Goal: Task Accomplishment & Management: Complete application form

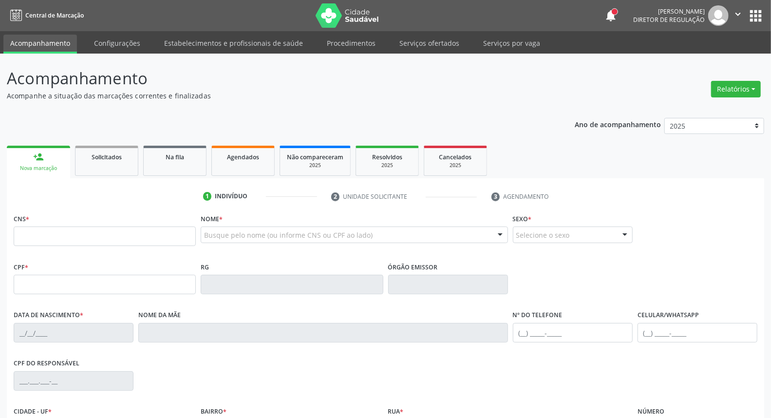
click at [757, 16] on button "apps" at bounding box center [755, 15] width 17 height 17
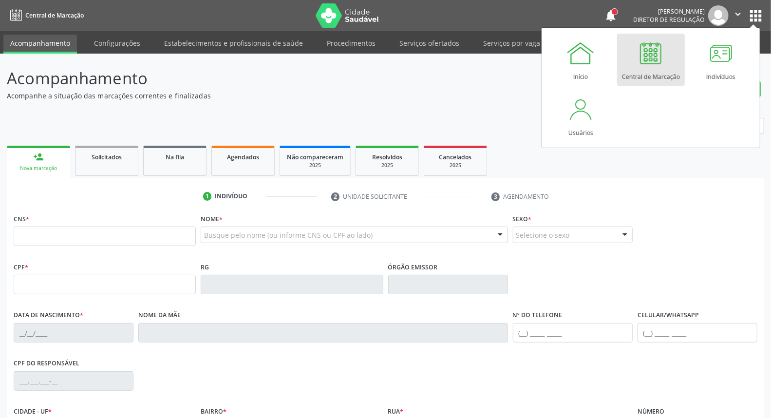
click at [263, 97] on p "Acompanhe a situação das marcações correntes e finalizadas" at bounding box center [272, 96] width 530 height 10
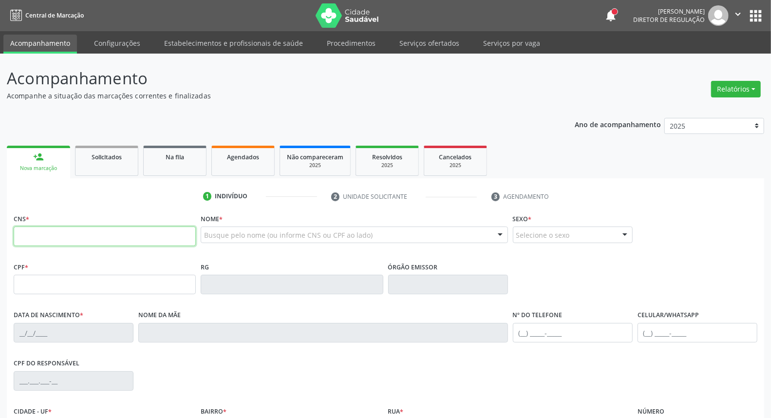
click at [140, 230] on input "text" at bounding box center [105, 235] width 182 height 19
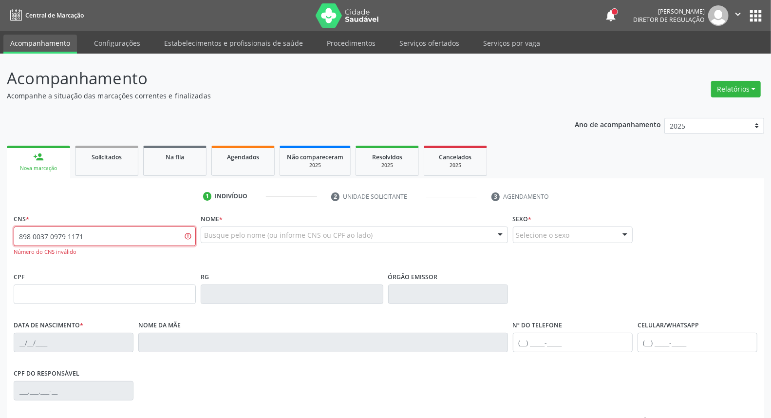
drag, startPoint x: 130, startPoint y: 239, endPoint x: 0, endPoint y: 256, distance: 131.0
click at [0, 256] on div "Acompanhamento Acompanhe a situação das marcações correntes e finalizadas Relat…" at bounding box center [385, 296] width 771 height 484
type input "898 0037 0979 1717"
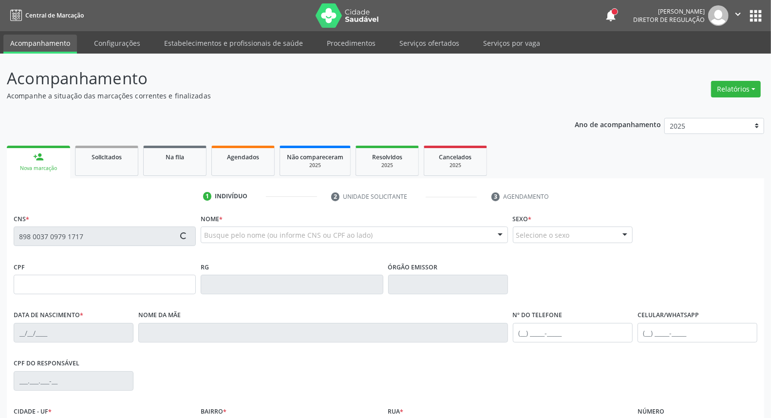
type input "045.027.594-90"
type input "[DATE]"
type input "[PERSON_NAME]"
type input "[PHONE_NUMBER]"
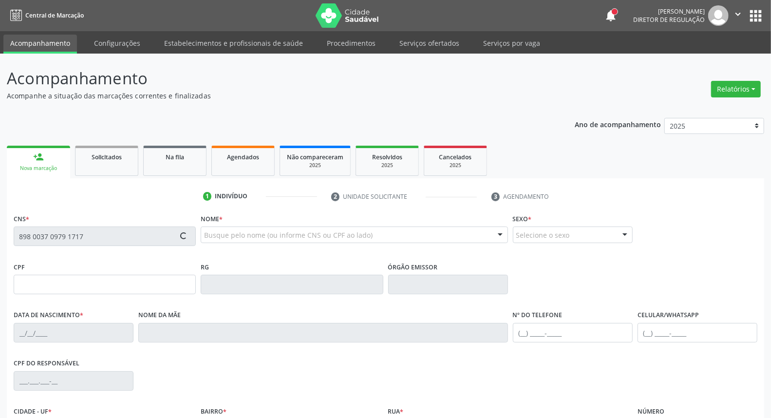
type input "026.293.594-50"
type input "S/N"
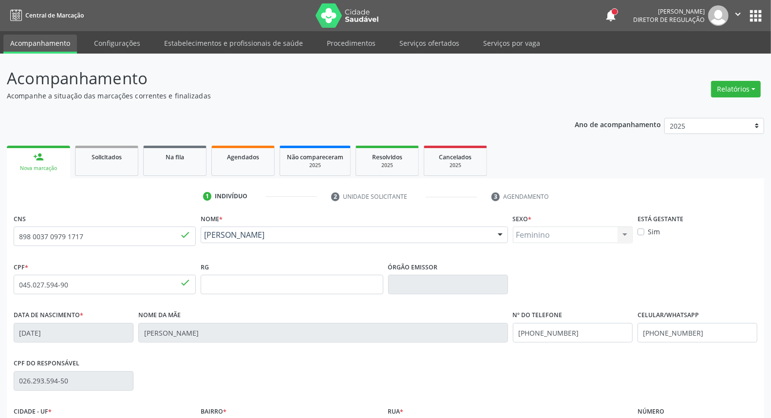
scroll to position [109, 0]
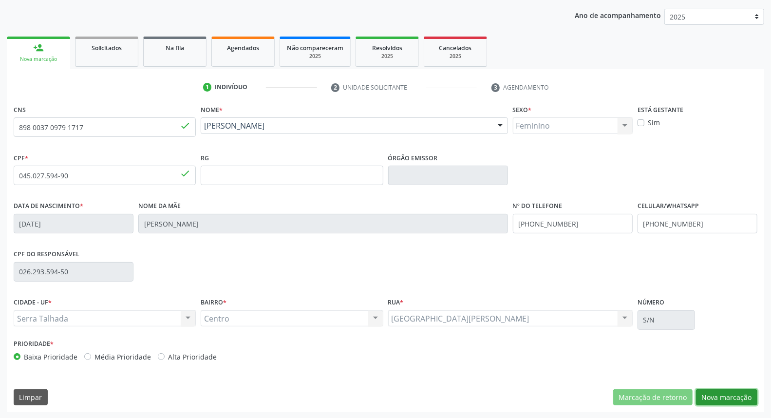
click at [726, 396] on button "Nova marcação" at bounding box center [726, 397] width 61 height 17
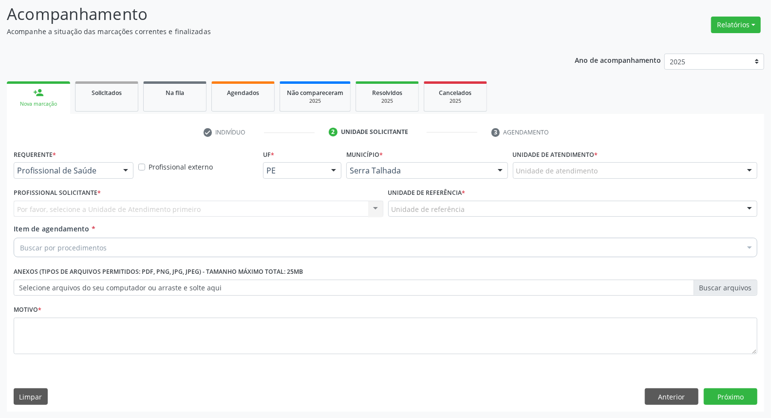
click at [117, 169] on div "Profissional de Saúde Profissional de Saúde Paciente Nenhum resultado encontrad…" at bounding box center [74, 170] width 120 height 17
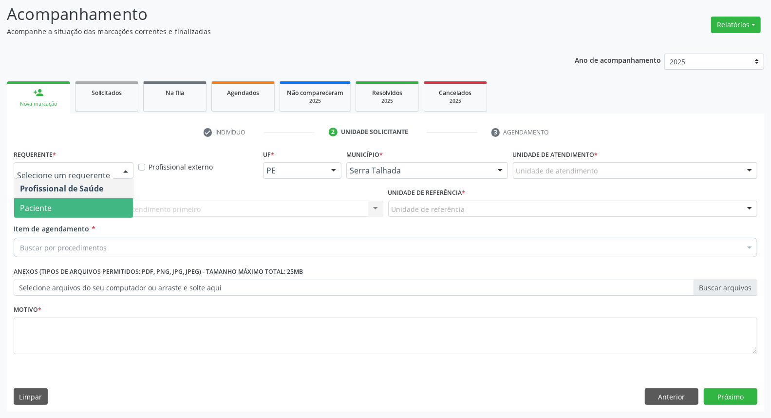
click at [97, 201] on span "Paciente" at bounding box center [73, 207] width 119 height 19
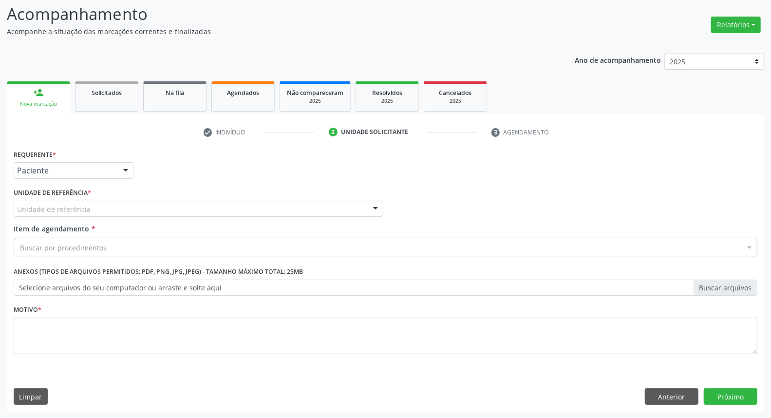
click at [104, 213] on div "Unidade de referência" at bounding box center [198, 209] width 369 height 17
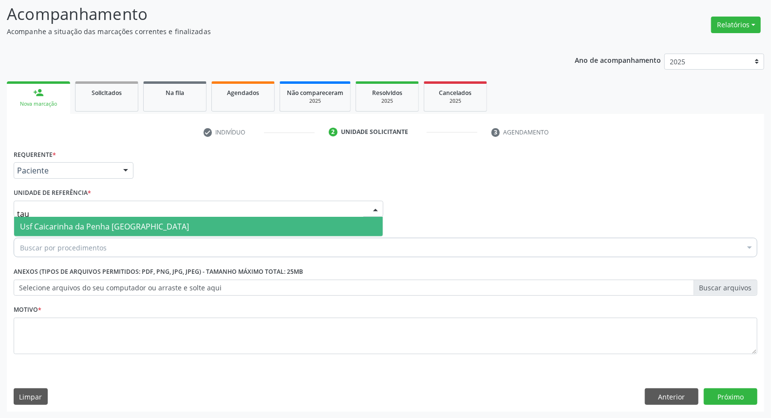
type input "taua"
click at [109, 230] on span "Usf Caicarinha da Penha [GEOGRAPHIC_DATA]" at bounding box center [104, 226] width 169 height 11
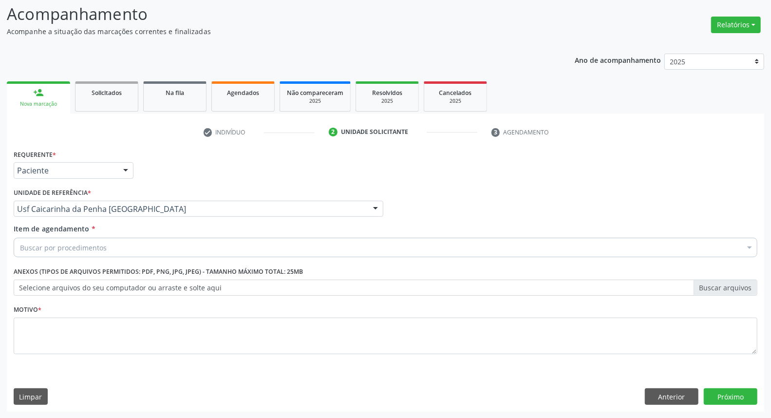
click at [109, 244] on div "Buscar por procedimentos" at bounding box center [385, 247] width 743 height 19
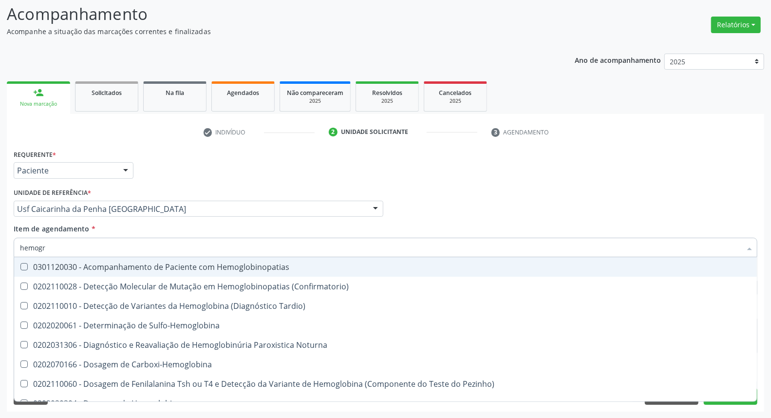
type input "hemogra"
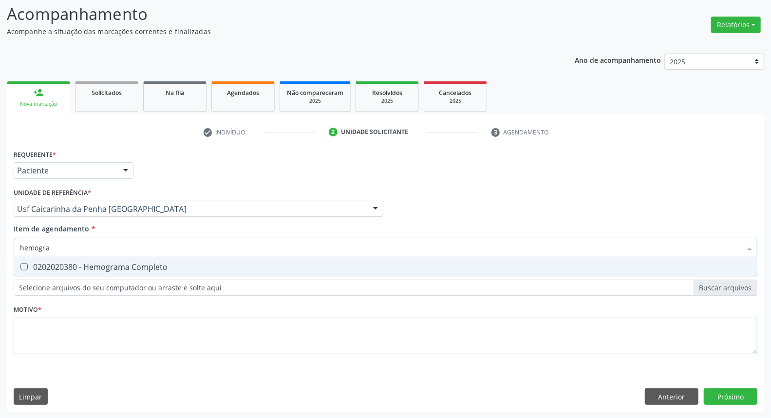
click at [105, 267] on div "0202020380 - Hemograma Completo" at bounding box center [385, 267] width 731 height 8
checkbox Completo "true"
click at [106, 247] on input "hemogra" at bounding box center [380, 247] width 721 height 19
type input "gl"
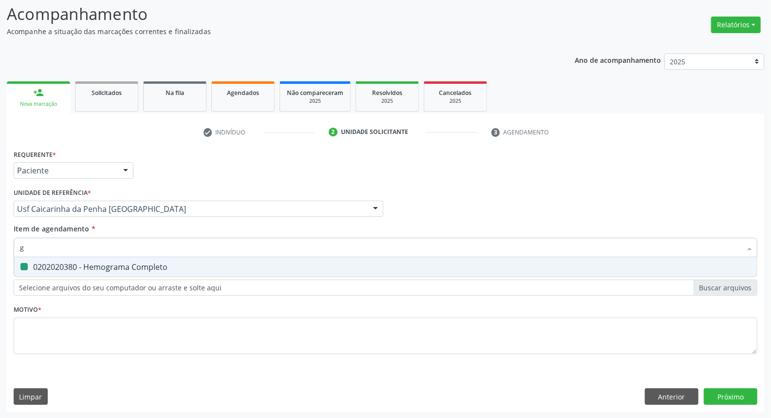
checkbox Completo "false"
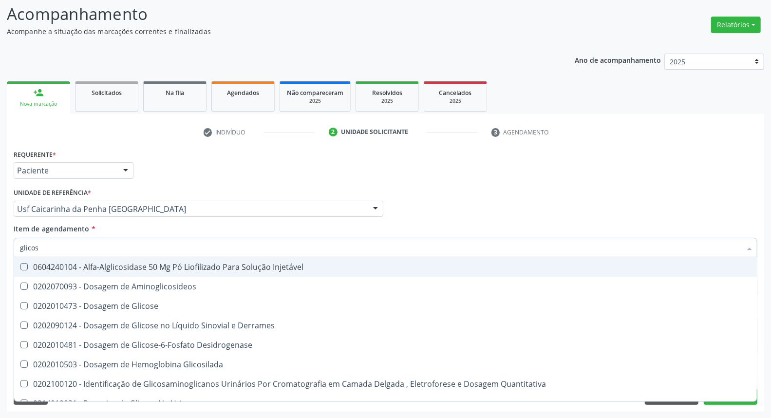
type input "glicose"
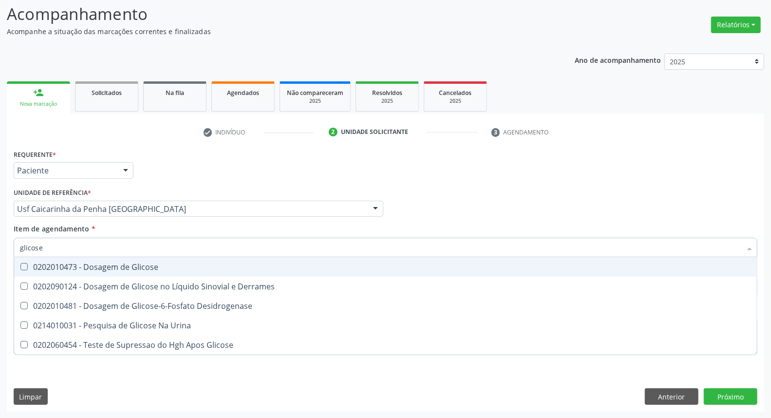
drag, startPoint x: 112, startPoint y: 269, endPoint x: 113, endPoint y: 259, distance: 9.7
click at [112, 268] on div "0202010473 - Dosagem de Glicose" at bounding box center [385, 267] width 731 height 8
checkbox Glicose "true"
click at [114, 253] on input "glicose" at bounding box center [380, 247] width 721 height 19
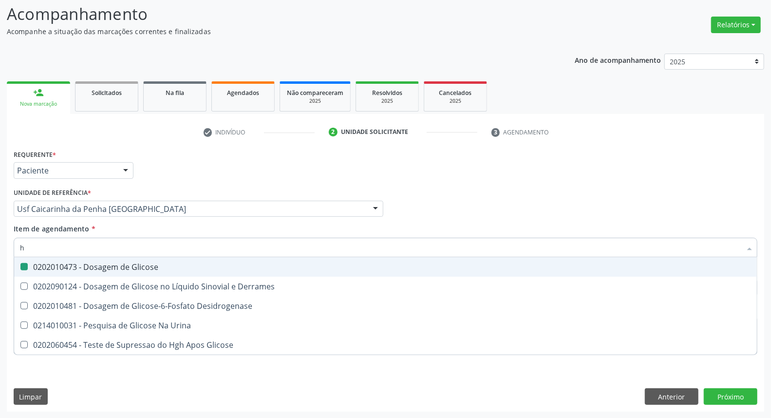
type input "he"
checkbox Glicose "false"
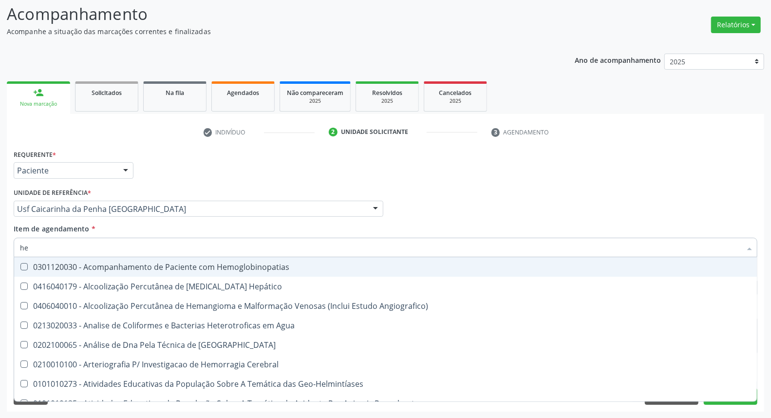
type input "hem"
checkbox II "true"
checkbox Completo "false"
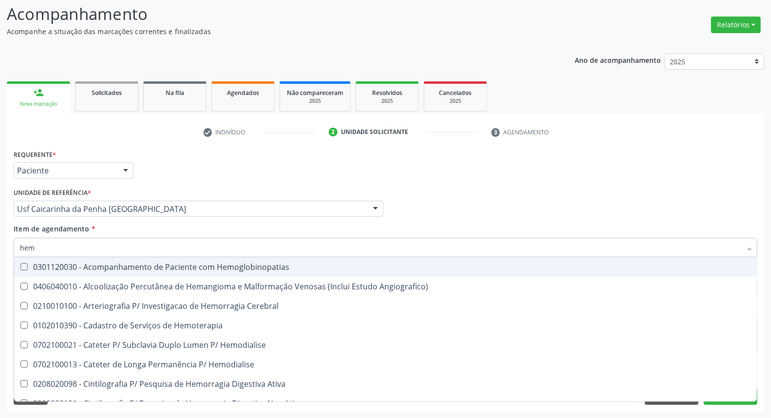
type input "hemo"
checkbox Retro-Retal "true"
checkbox Completo "false"
type input "hemog"
checkbox Monopolar "true"
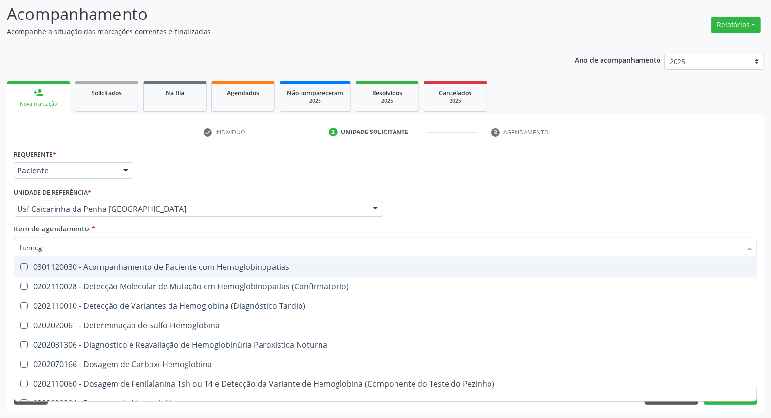
type input "hemogl"
checkbox Completo "false"
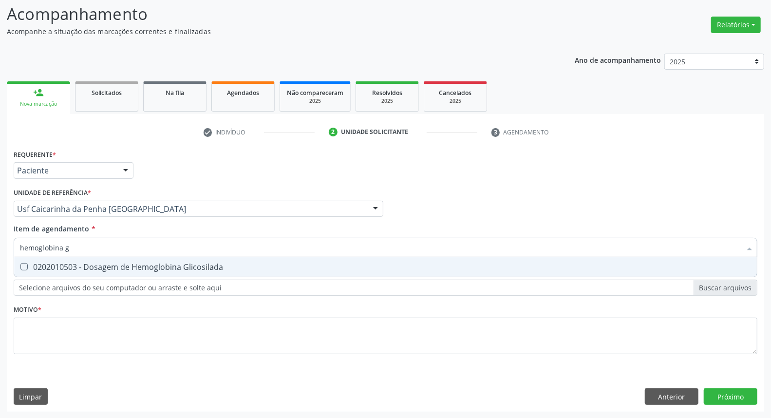
type input "hemoglobina g"
drag, startPoint x: 94, startPoint y: 271, endPoint x: 101, endPoint y: 255, distance: 17.5
click at [94, 268] on span "0202010503 - Dosagem de Hemoglobina Glicosilada" at bounding box center [385, 266] width 742 height 19
checkbox Glicosilada "true"
click at [106, 246] on input "hemoglobina g" at bounding box center [380, 247] width 721 height 19
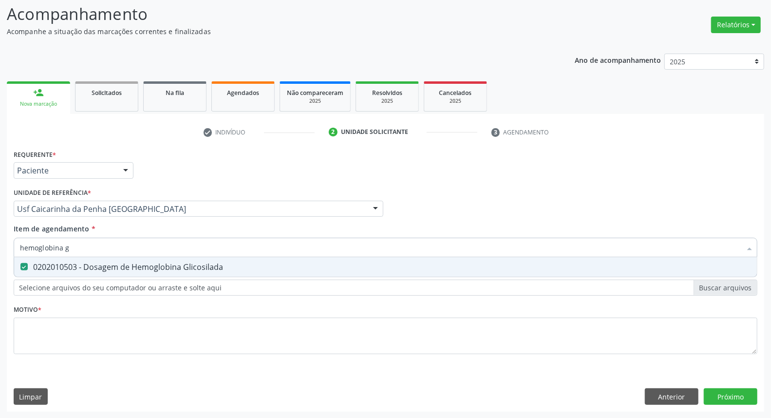
click at [106, 246] on input "hemoglobina g" at bounding box center [380, 247] width 721 height 19
type input "c"
checkbox Glicosilada "false"
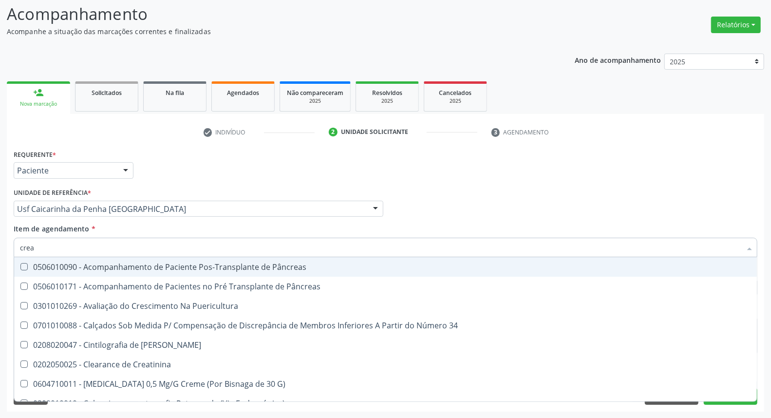
type input "creat"
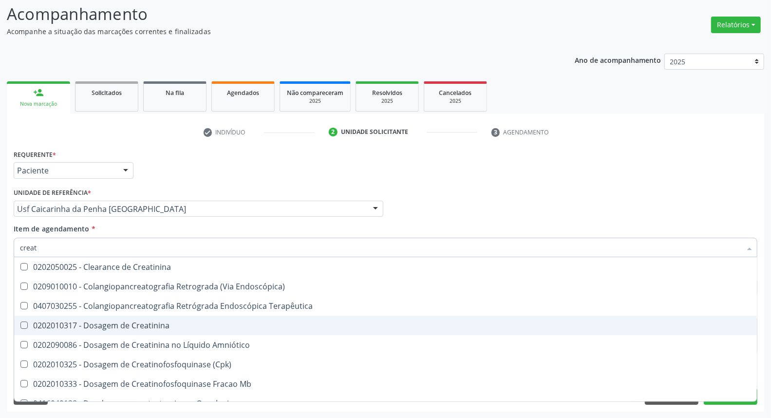
click at [93, 328] on div "0202010317 - Dosagem de Creatinina" at bounding box center [385, 325] width 731 height 8
checkbox Creatinina "true"
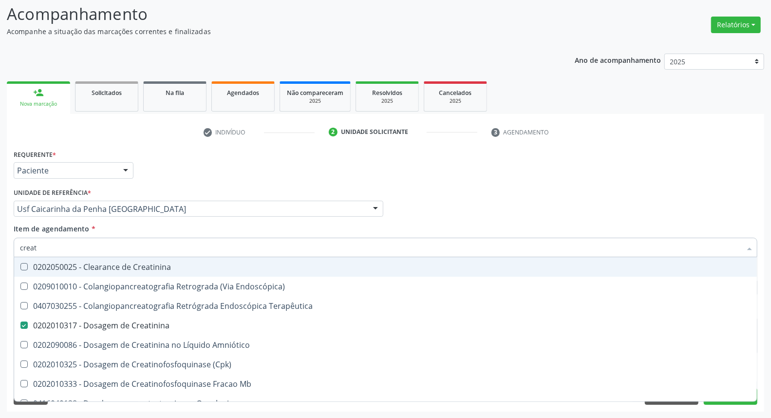
click at [111, 244] on input "creat" at bounding box center [380, 247] width 721 height 19
type input "ur"
checkbox Creatinina "false"
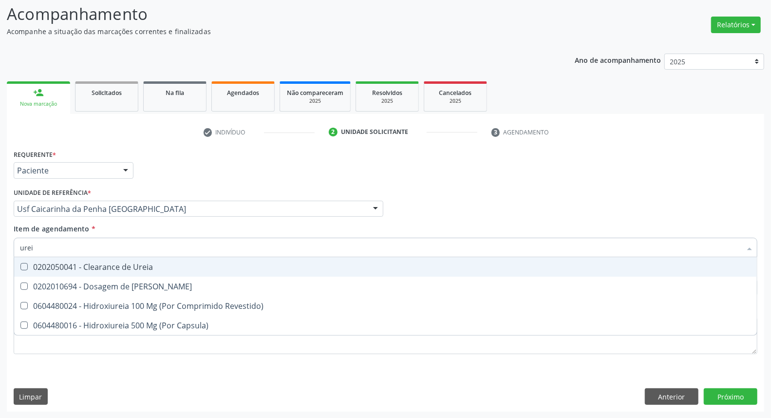
type input "ureia"
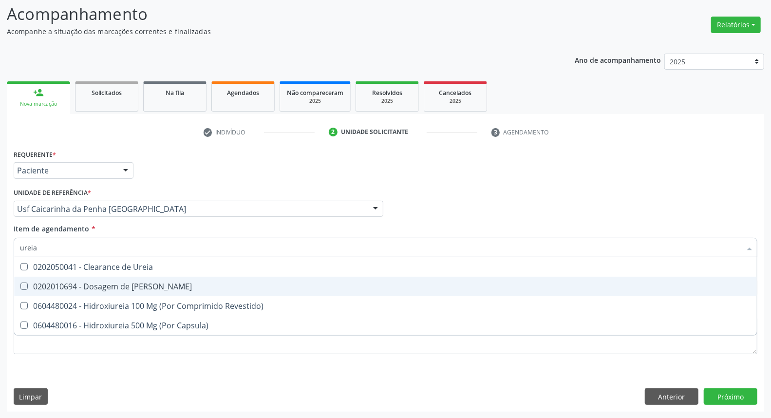
drag, startPoint x: 119, startPoint y: 283, endPoint x: 118, endPoint y: 266, distance: 17.6
click at [119, 283] on div "0202010694 - Dosagem de [PERSON_NAME]" at bounding box center [385, 286] width 731 height 8
checkbox Ureia "true"
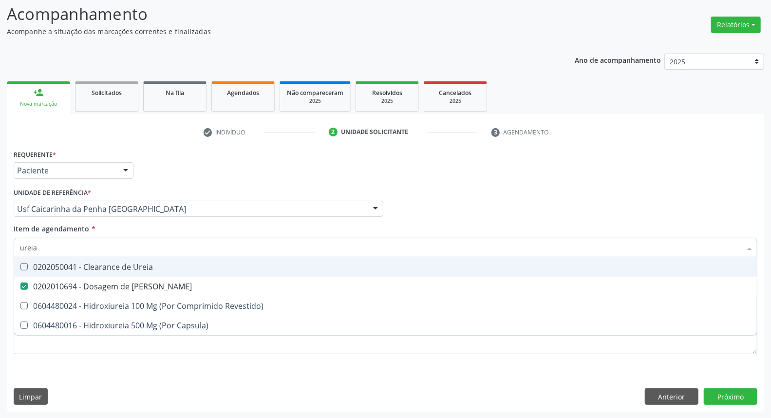
click at [121, 248] on input "ureia" at bounding box center [380, 247] width 721 height 19
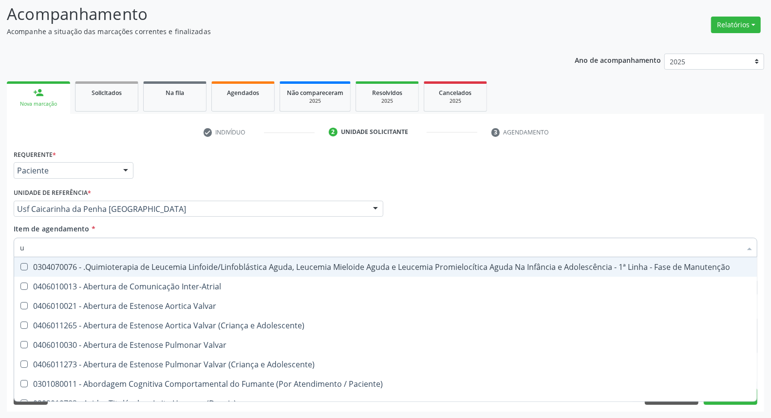
type input "ur"
checkbox Inter-Atrial "false"
checkbox Coagulação\ "true"
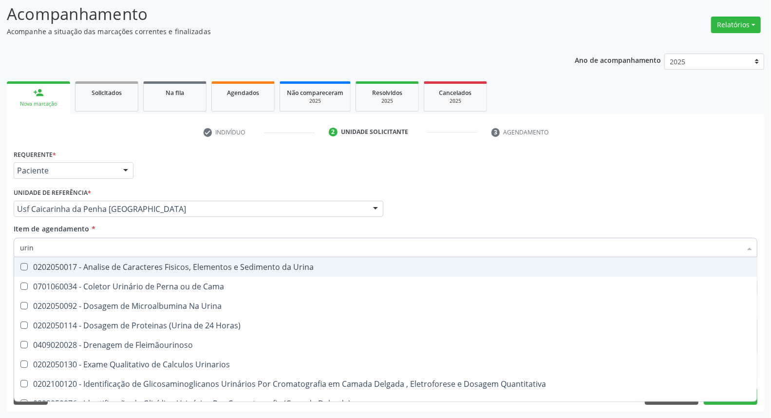
type input "urina"
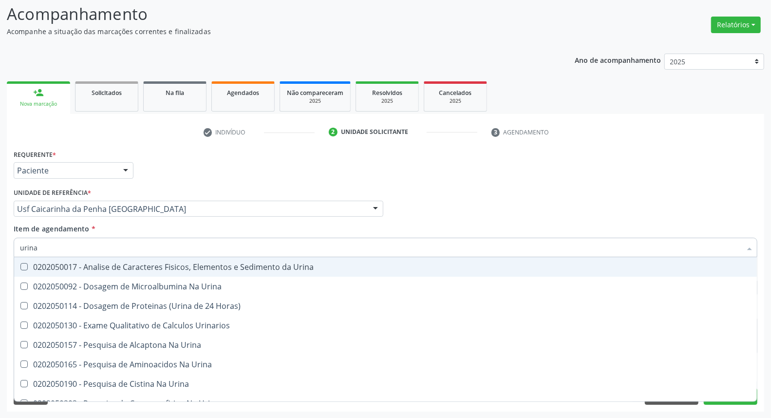
click at [101, 266] on div "0202050017 - Analise de Caracteres Fisicos, Elementos e Sedimento da Urina" at bounding box center [385, 267] width 731 height 8
checkbox Urina "true"
click at [107, 242] on input "urina" at bounding box center [380, 247] width 721 height 19
type input "c"
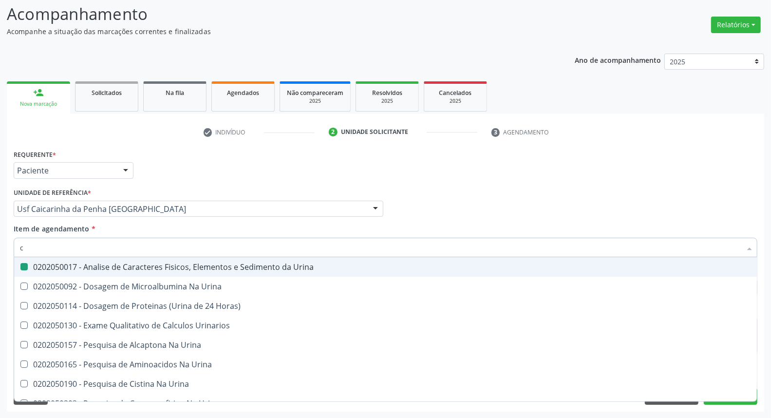
checkbox Urina "false"
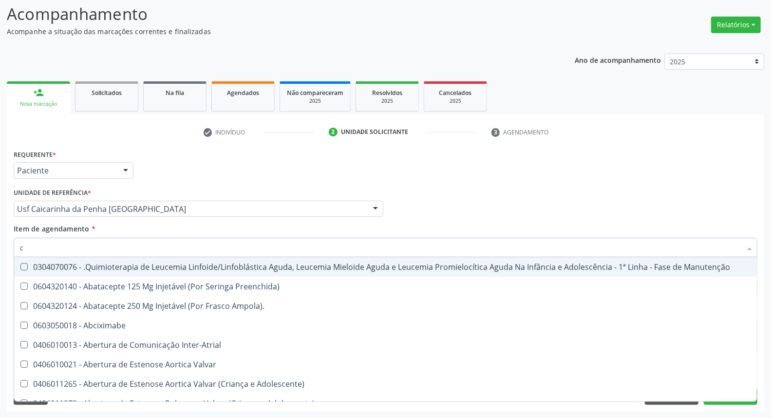
checkbox Urina "false"
checkbox Adolescente\) "true"
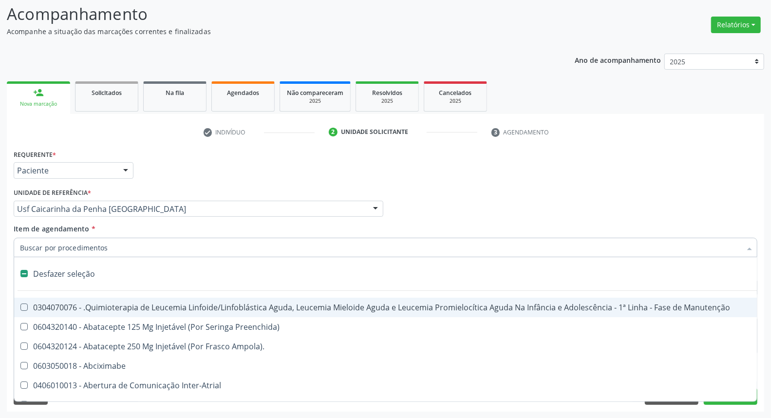
type input "m"
checkbox Punho "true"
checkbox Urina "false"
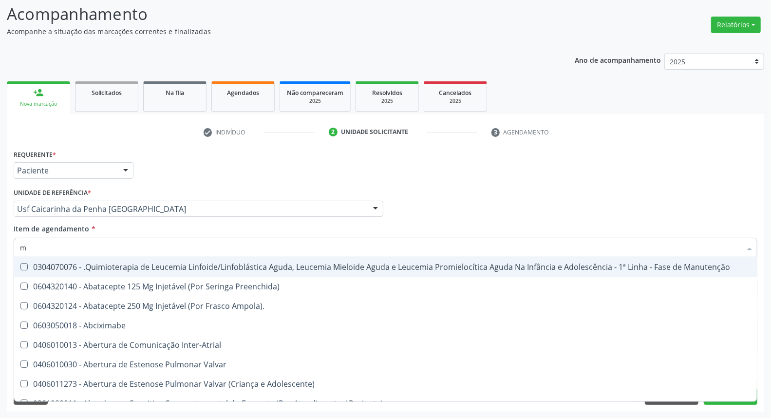
type input "mi"
checkbox Urina "false"
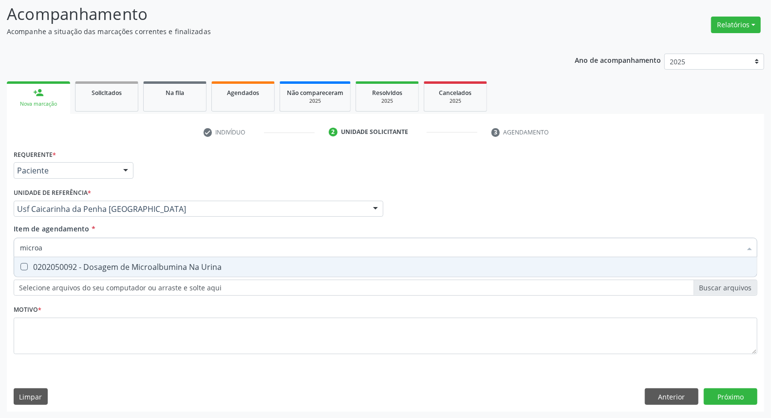
type input "microal"
click at [87, 268] on div "0202050092 - Dosagem de Microalbumina Na Urina" at bounding box center [385, 267] width 731 height 8
checkbox Urina "true"
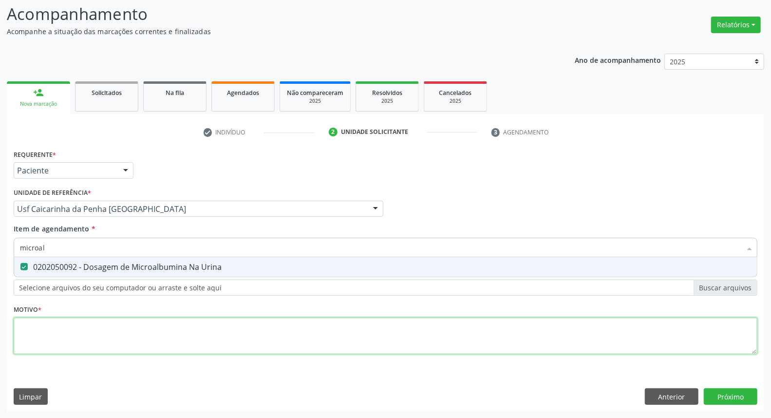
click at [98, 328] on div "Requerente * Paciente Profissional de Saúde Paciente Nenhum resultado encontrad…" at bounding box center [385, 257] width 743 height 221
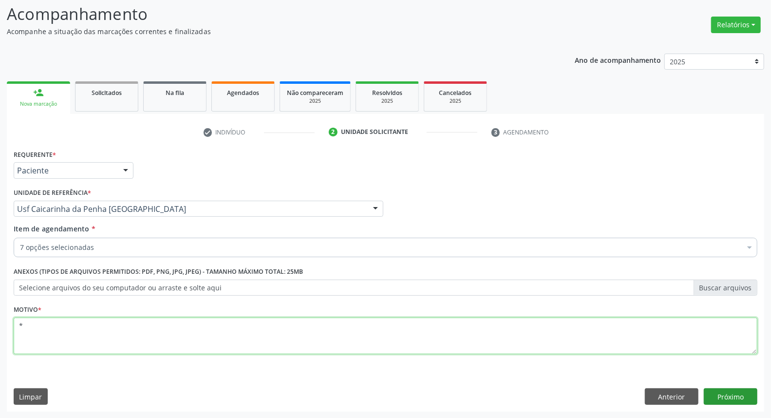
type textarea "*"
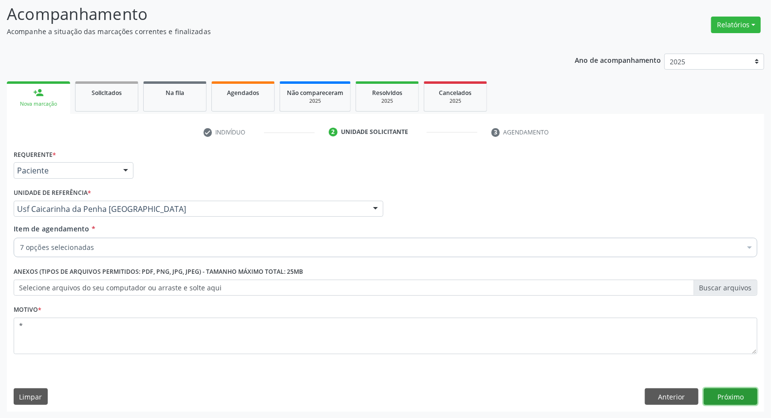
click at [737, 398] on button "Próximo" at bounding box center [730, 396] width 54 height 17
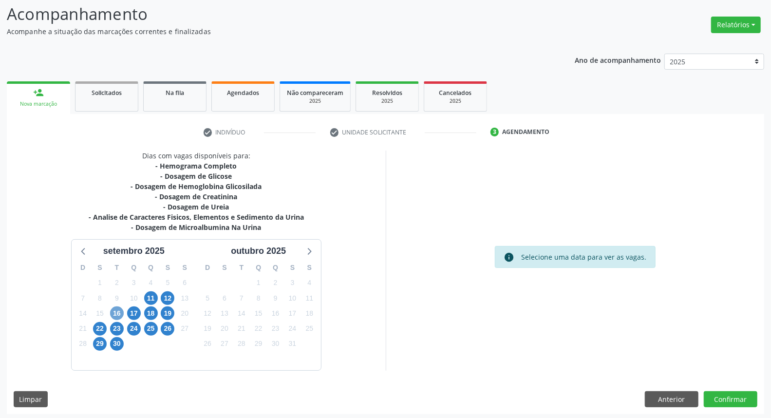
click at [115, 312] on span "16" at bounding box center [117, 313] width 14 height 14
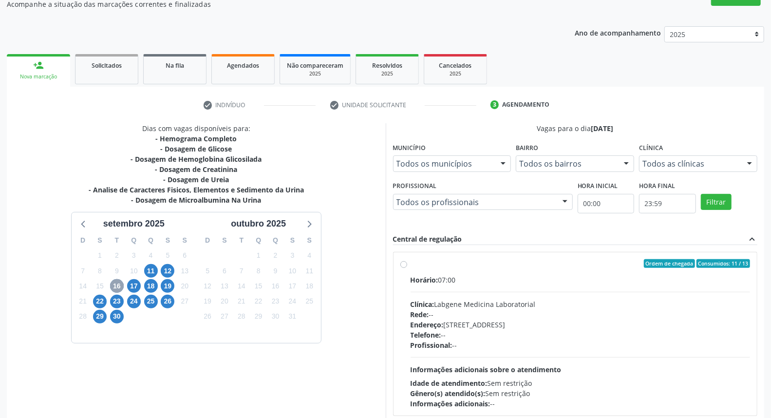
scroll to position [146, 0]
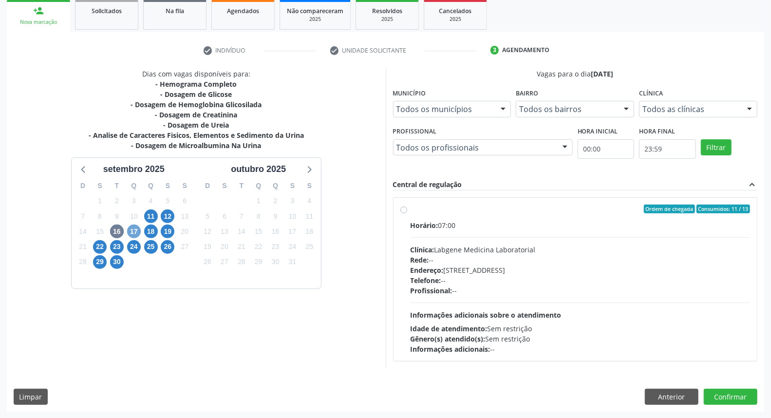
click at [135, 229] on span "17" at bounding box center [134, 231] width 14 height 14
